Goal: Browse casually: Explore the website without a specific task or goal

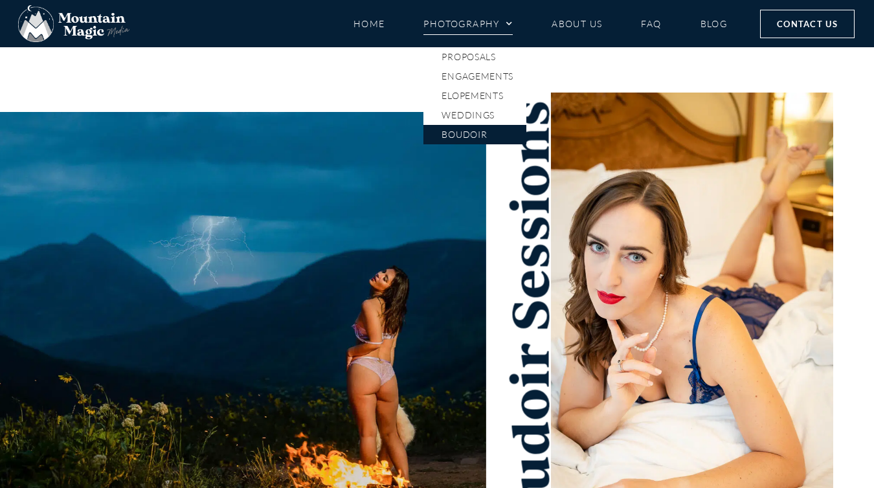
click at [482, 131] on link "Boudoir" at bounding box center [474, 134] width 103 height 19
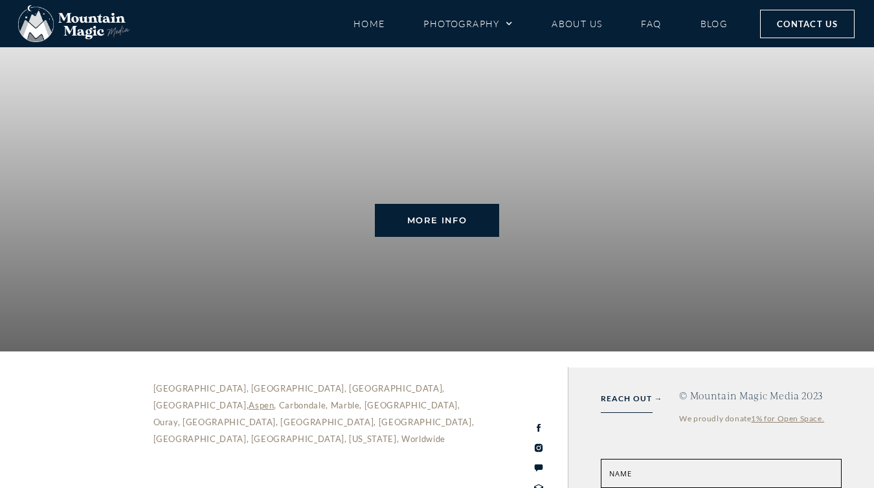
scroll to position [2994, 0]
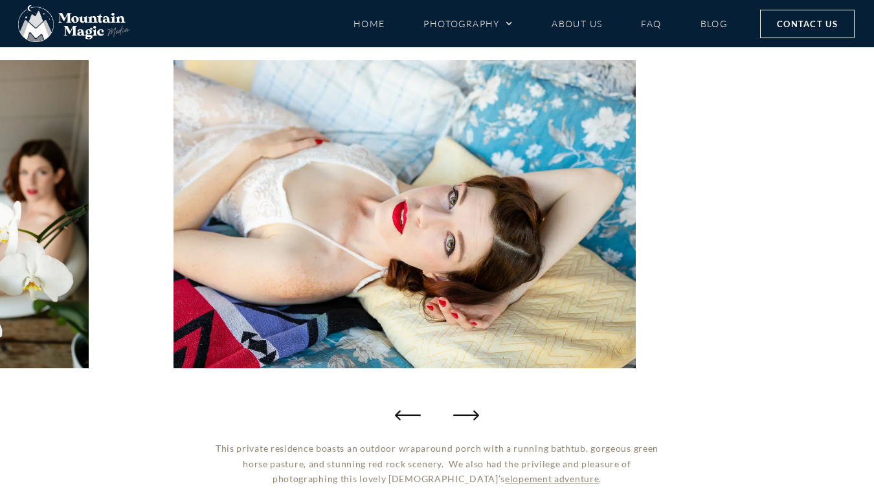
scroll to position [156, 0]
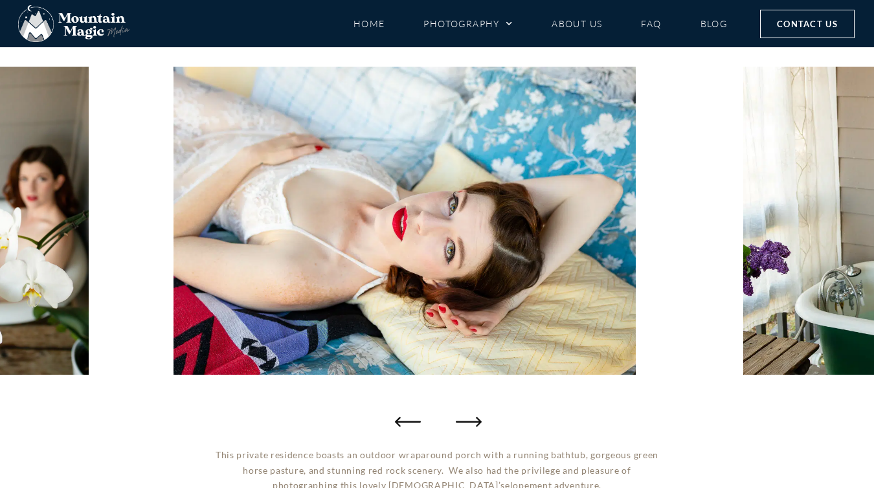
click at [466, 419] on icon "Next slide" at bounding box center [469, 421] width 26 height 26
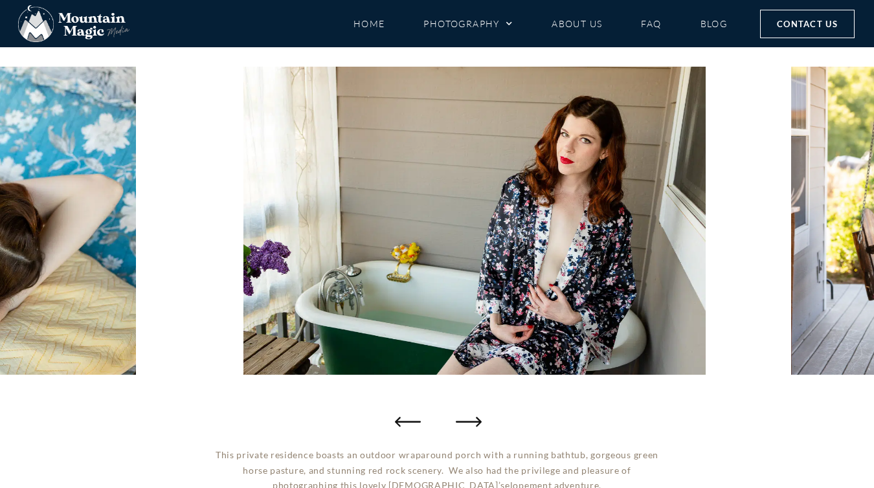
click at [465, 420] on icon "Next slide" at bounding box center [469, 421] width 26 height 26
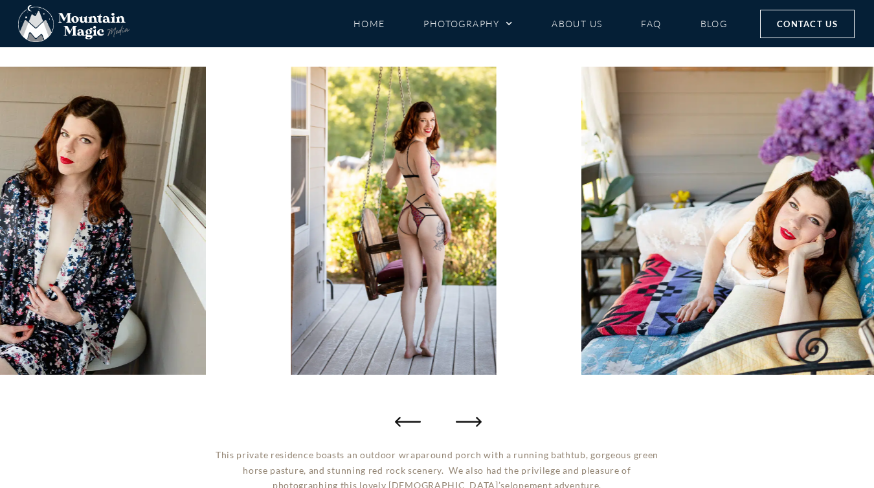
click at [464, 420] on icon "Next slide" at bounding box center [469, 421] width 26 height 26
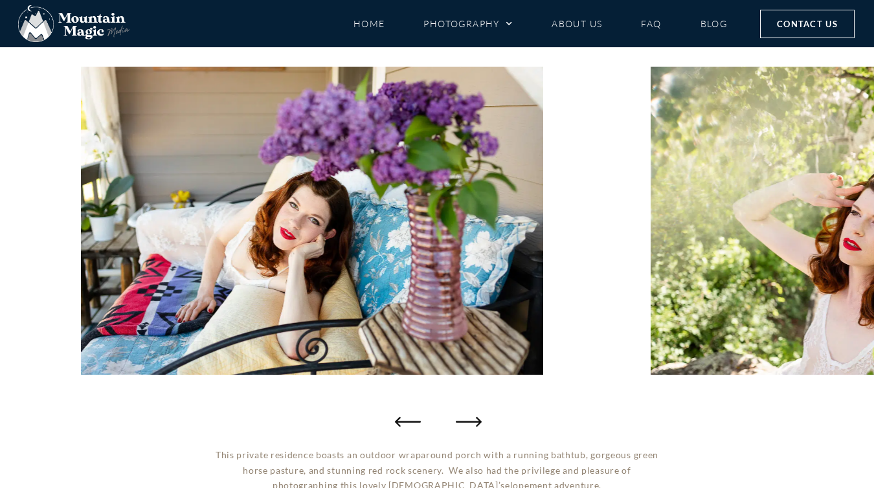
click at [462, 421] on icon "Next slide" at bounding box center [469, 421] width 26 height 26
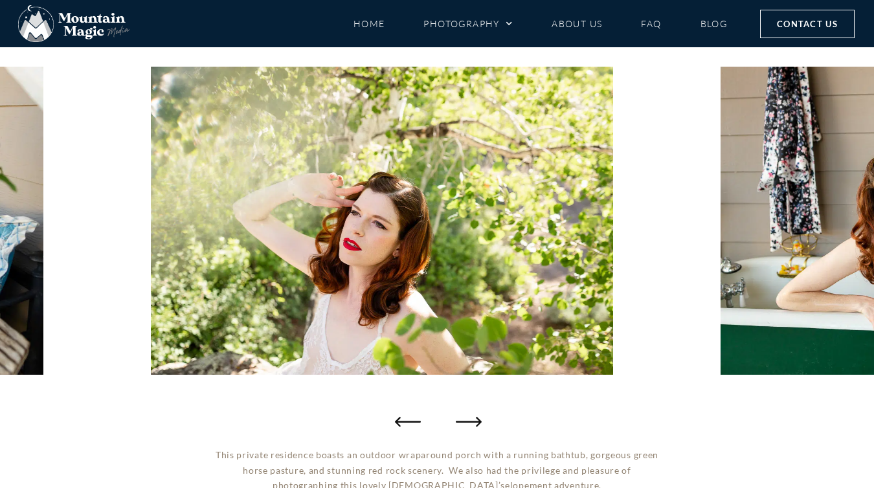
click at [461, 421] on icon "Next slide" at bounding box center [469, 422] width 26 height 10
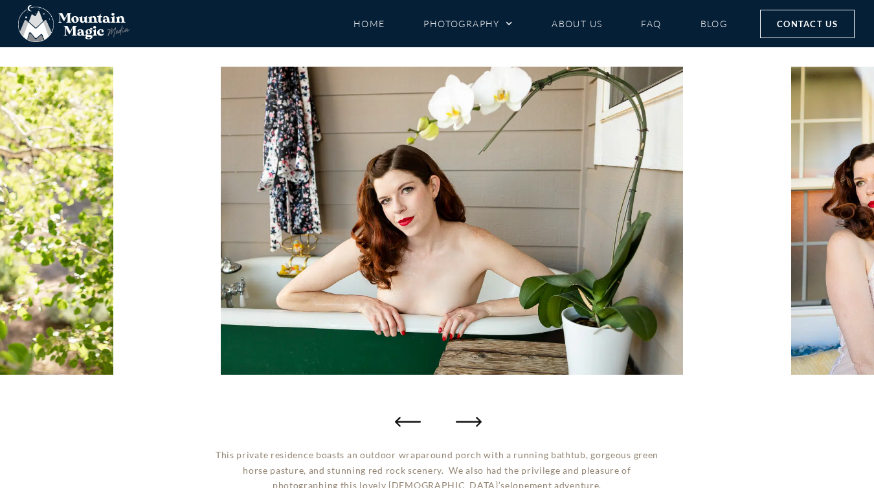
click at [460, 421] on icon "Next slide" at bounding box center [469, 422] width 26 height 10
click at [463, 418] on icon "Next slide" at bounding box center [469, 421] width 26 height 26
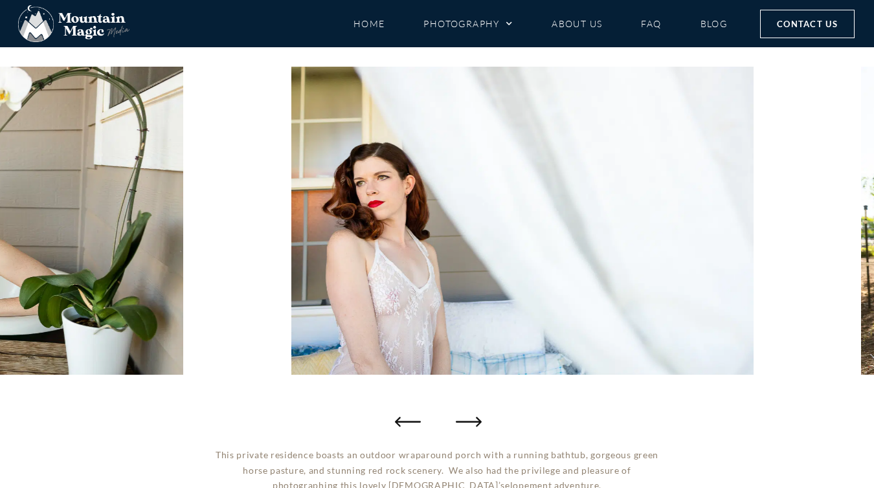
click at [463, 418] on icon "Next slide" at bounding box center [469, 421] width 26 height 26
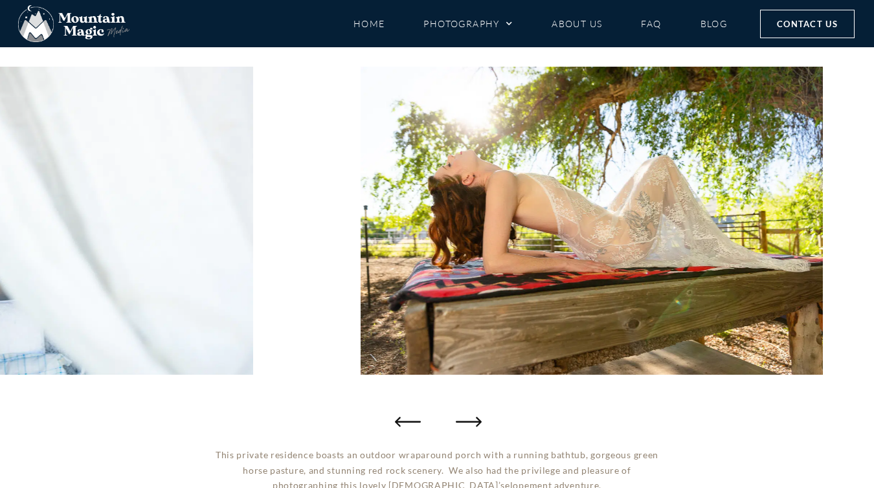
click at [463, 418] on icon "Next slide" at bounding box center [469, 421] width 26 height 26
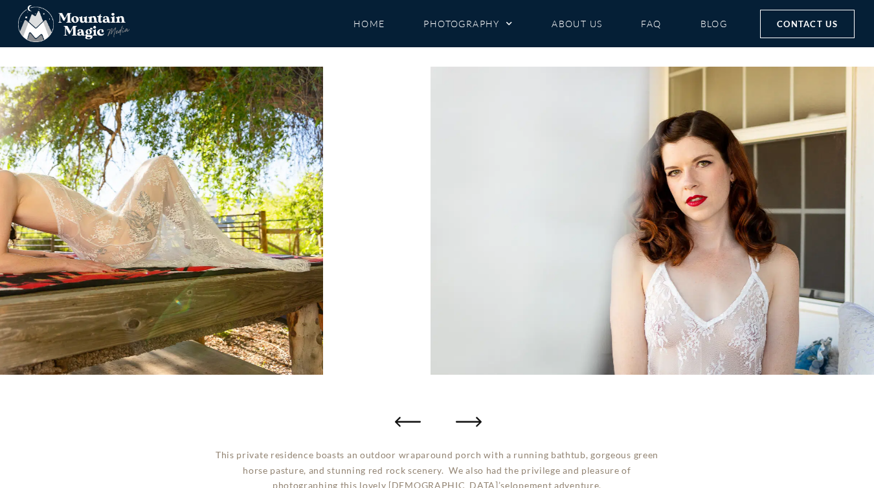
click at [463, 418] on icon "Next slide" at bounding box center [469, 421] width 26 height 26
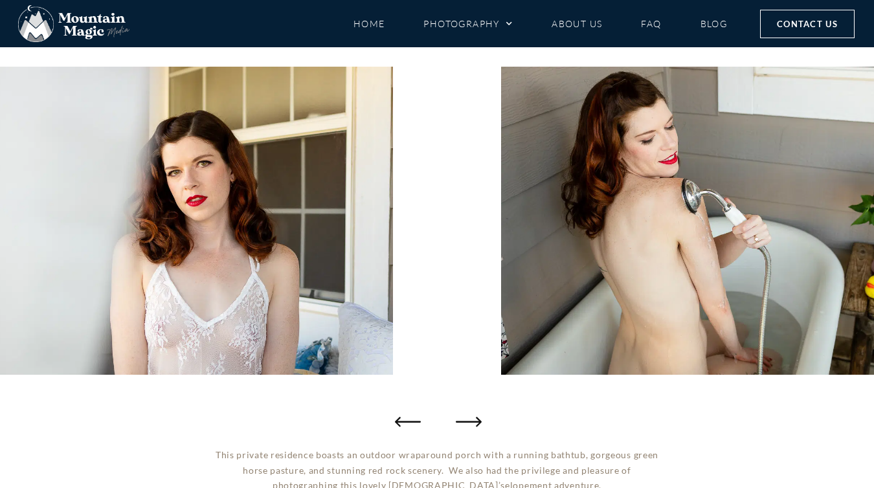
click at [463, 418] on icon "Next slide" at bounding box center [469, 421] width 26 height 26
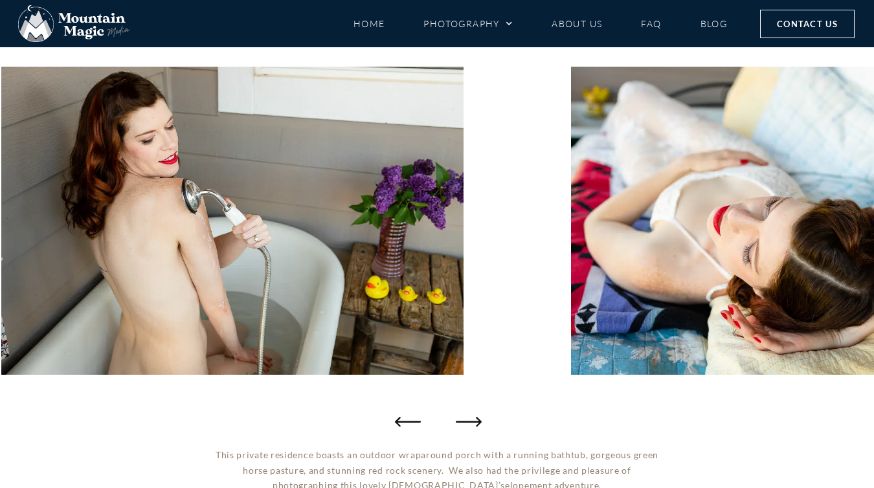
click at [463, 418] on icon "Next slide" at bounding box center [469, 421] width 26 height 26
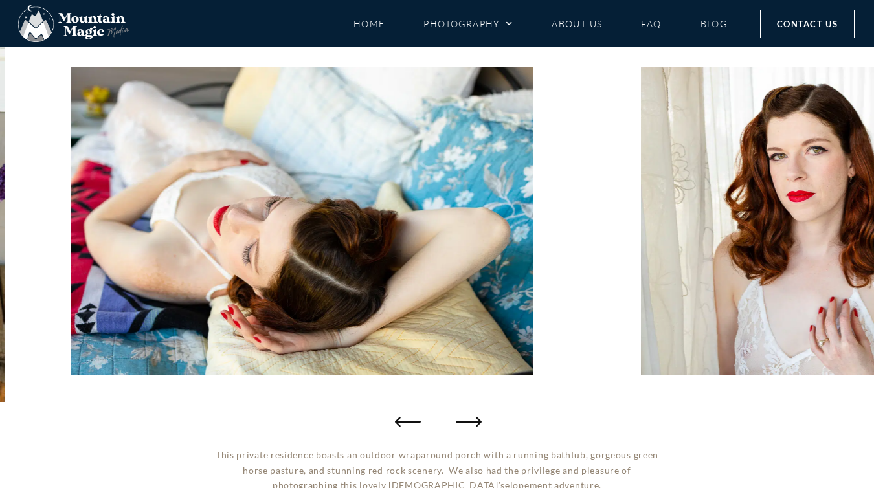
click at [463, 418] on icon "Next slide" at bounding box center [469, 421] width 26 height 26
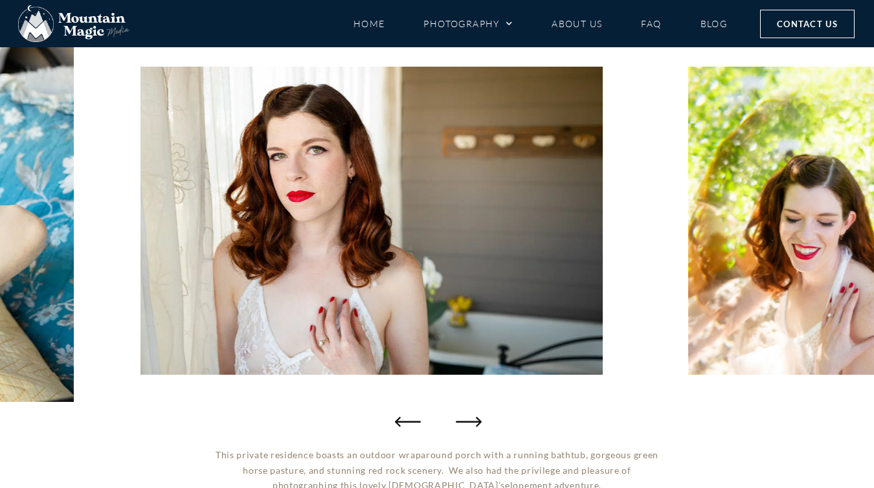
click at [463, 418] on icon "Next slide" at bounding box center [469, 421] width 26 height 26
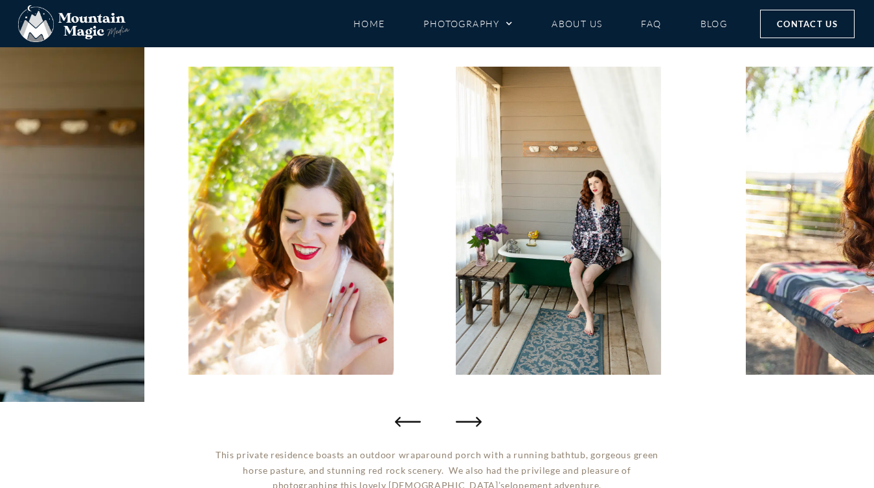
click at [463, 418] on icon "Next slide" at bounding box center [469, 421] width 26 height 26
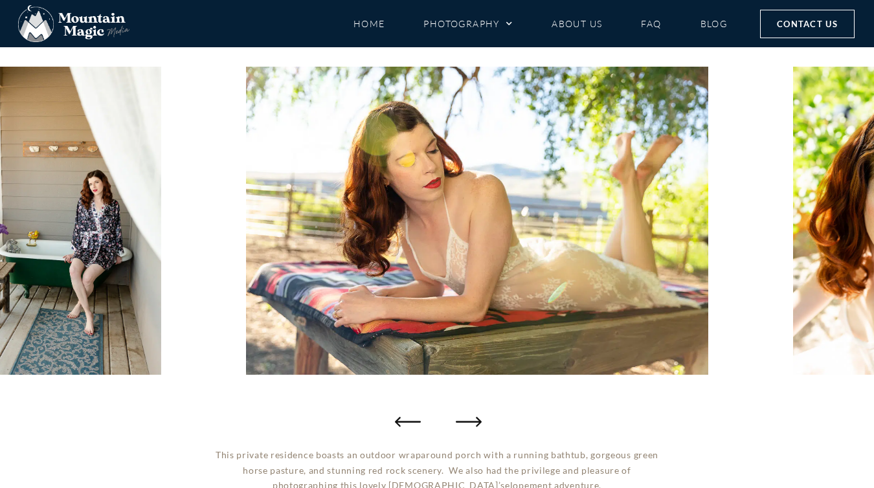
click at [463, 418] on icon "Next slide" at bounding box center [469, 421] width 26 height 26
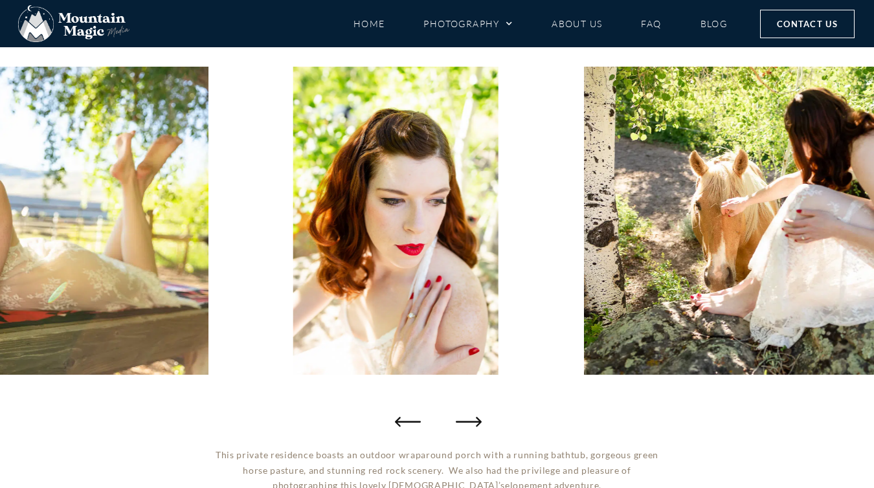
click at [463, 418] on icon "Next slide" at bounding box center [469, 421] width 26 height 26
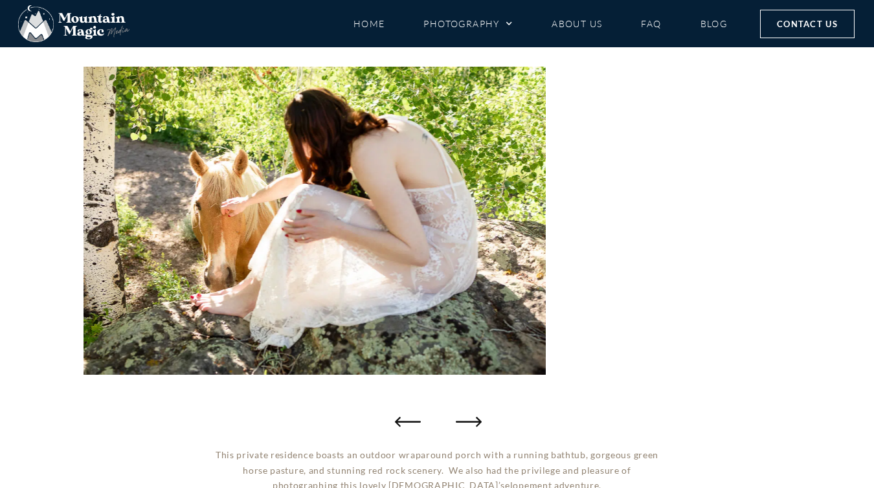
click at [463, 418] on icon "Next slide" at bounding box center [469, 421] width 26 height 26
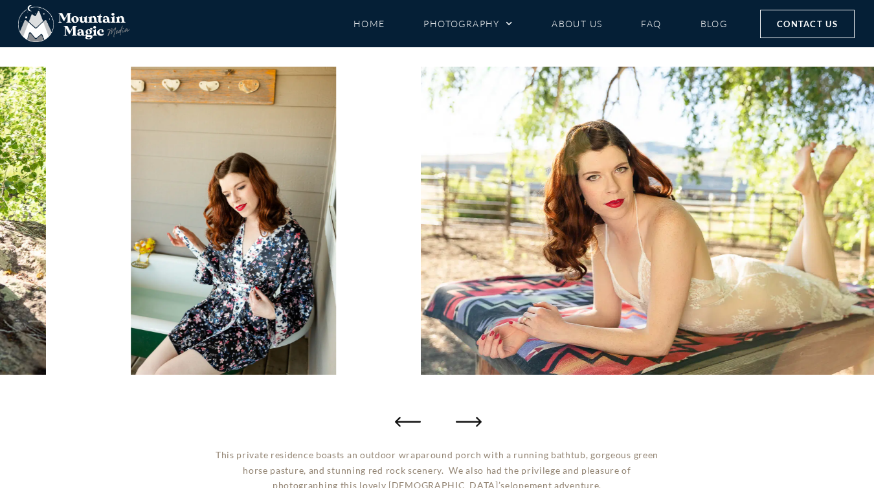
click at [463, 418] on icon "Next slide" at bounding box center [469, 421] width 26 height 26
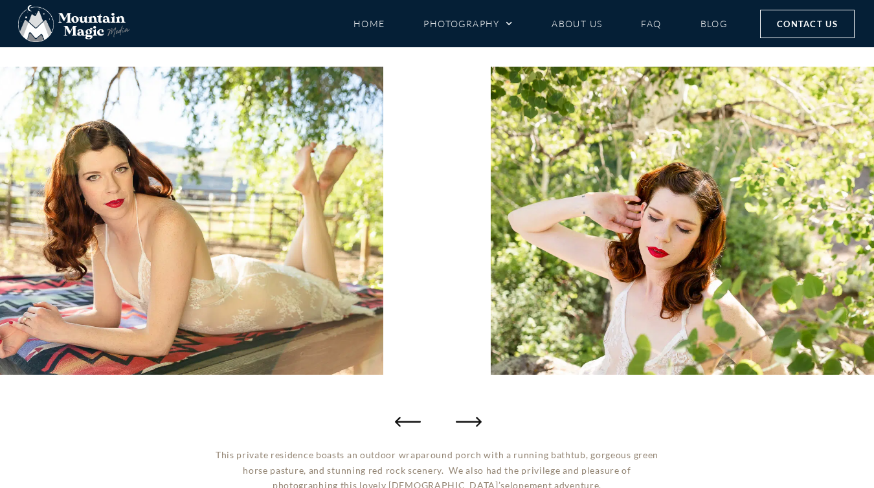
click at [463, 418] on icon "Next slide" at bounding box center [469, 421] width 26 height 26
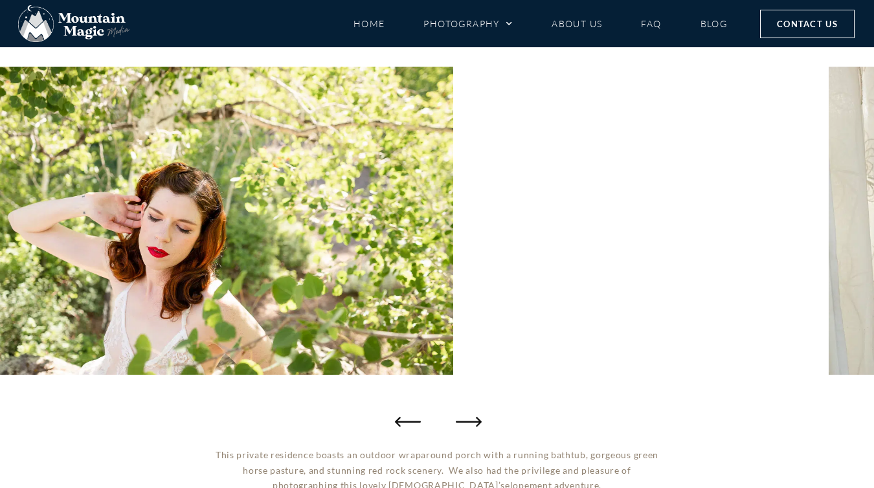
click at [463, 418] on icon "Next slide" at bounding box center [469, 421] width 26 height 26
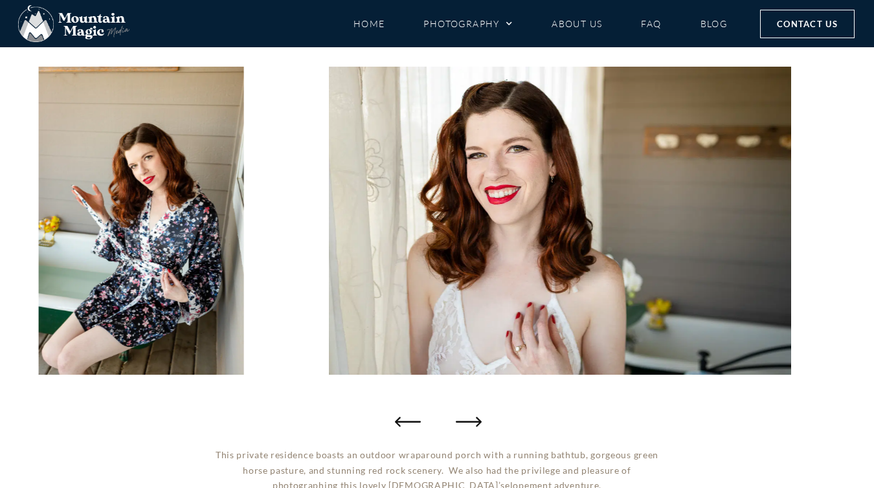
click at [463, 418] on icon "Next slide" at bounding box center [469, 421] width 26 height 26
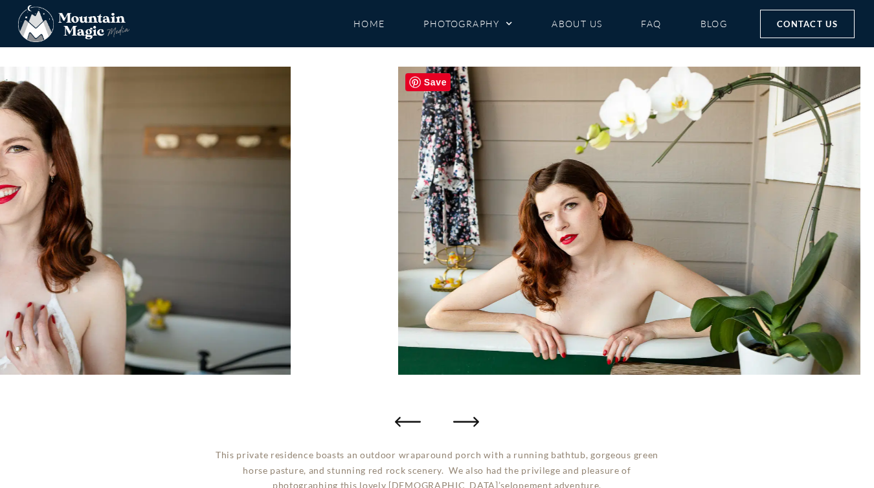
click at [399, 242] on img "26 / 27" at bounding box center [630, 221] width 462 height 308
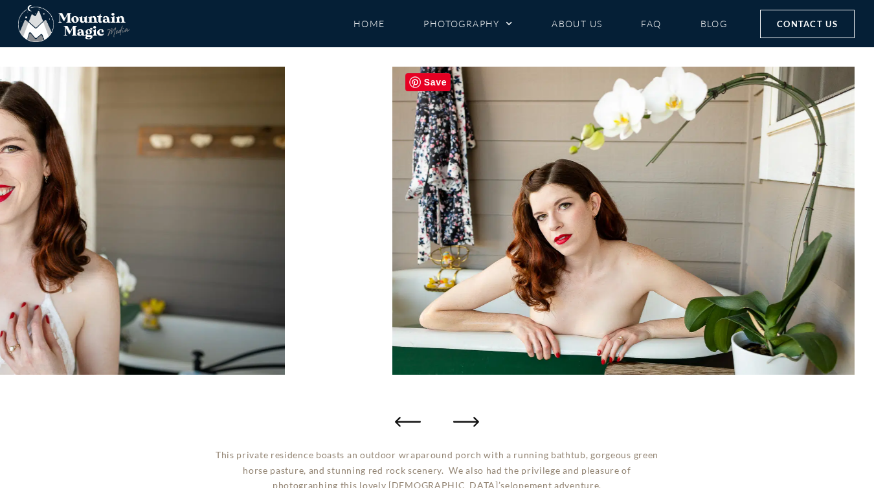
click at [393, 181] on img "26 / 27" at bounding box center [624, 221] width 462 height 308
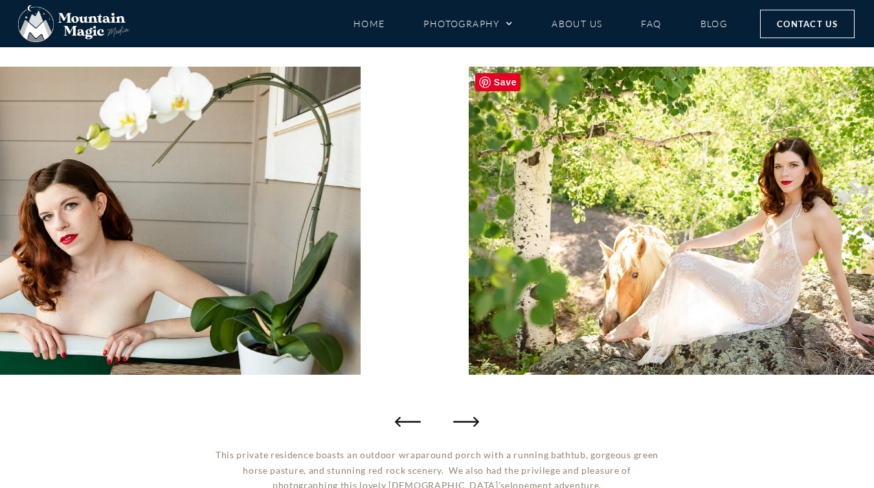
click at [68, 76] on body "Skip to content Home Photography Proposals Engagements Elopements Weddings Boud…" at bounding box center [437, 349] width 874 height 1011
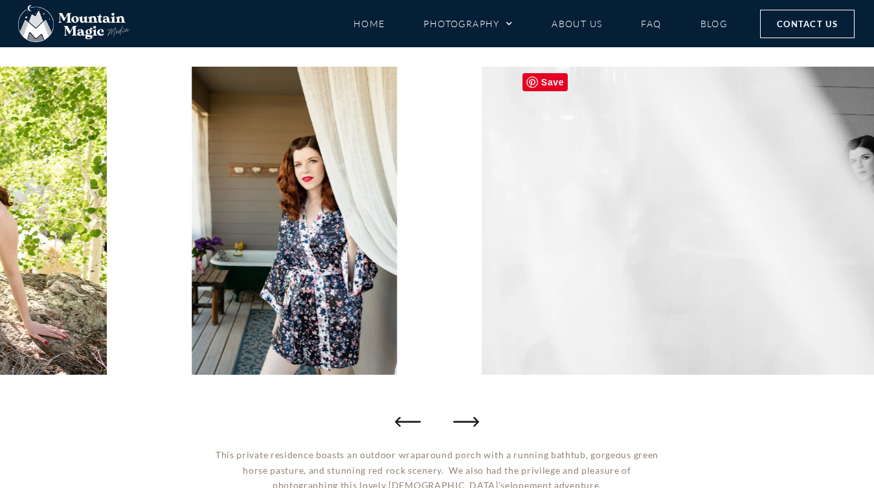
click at [232, 260] on img "1 / 27" at bounding box center [294, 221] width 205 height 308
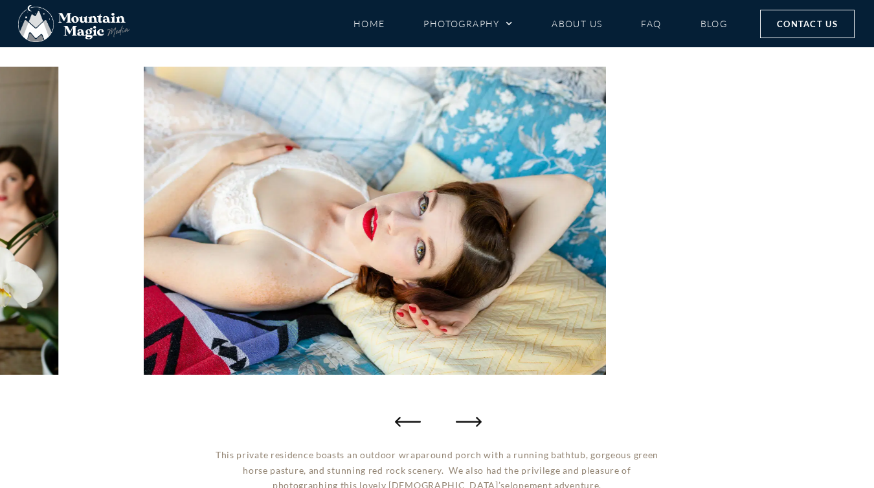
click at [470, 419] on icon "Next slide" at bounding box center [469, 421] width 26 height 26
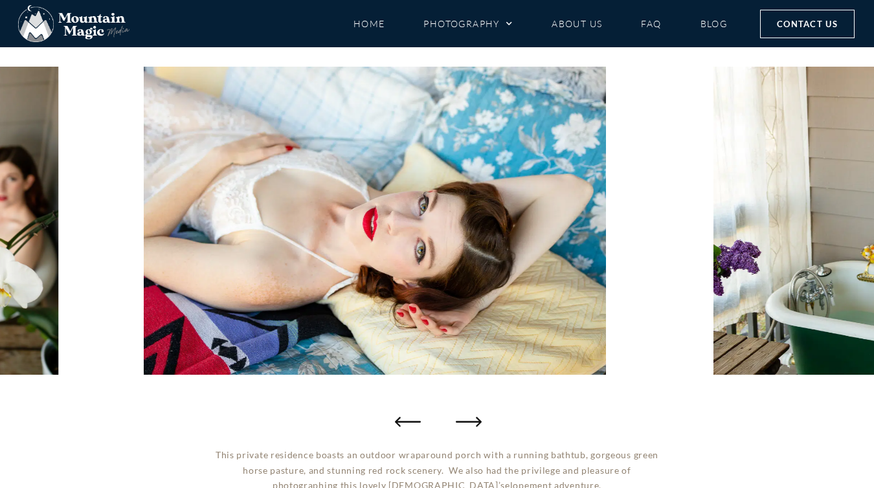
click at [470, 419] on icon "Next slide" at bounding box center [469, 421] width 26 height 26
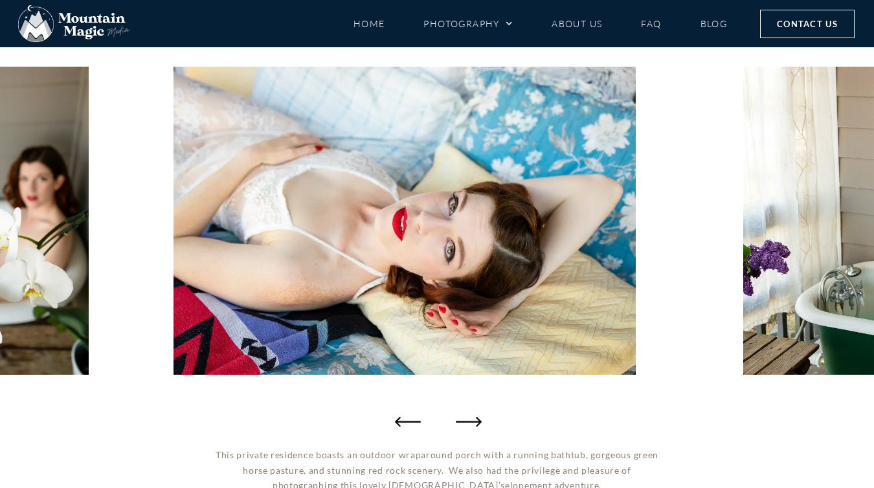
click at [470, 419] on icon "Next slide" at bounding box center [469, 421] width 26 height 26
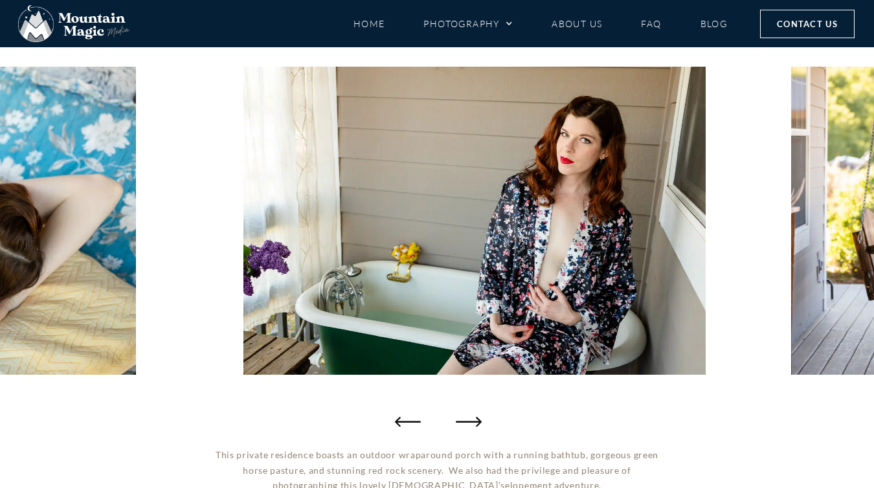
click at [470, 419] on icon "Next slide" at bounding box center [469, 421] width 26 height 26
